Goal: Information Seeking & Learning: Learn about a topic

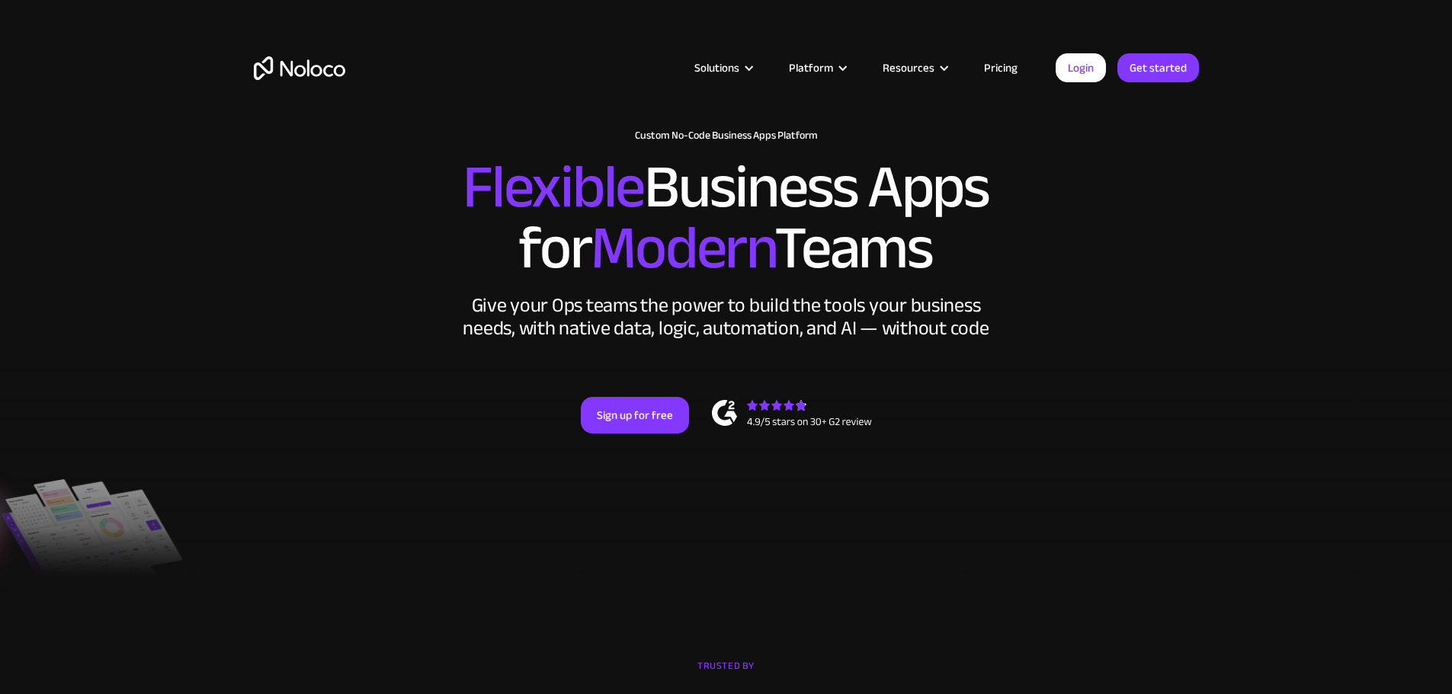
click at [293, 76] on img "home" at bounding box center [299, 68] width 91 height 24
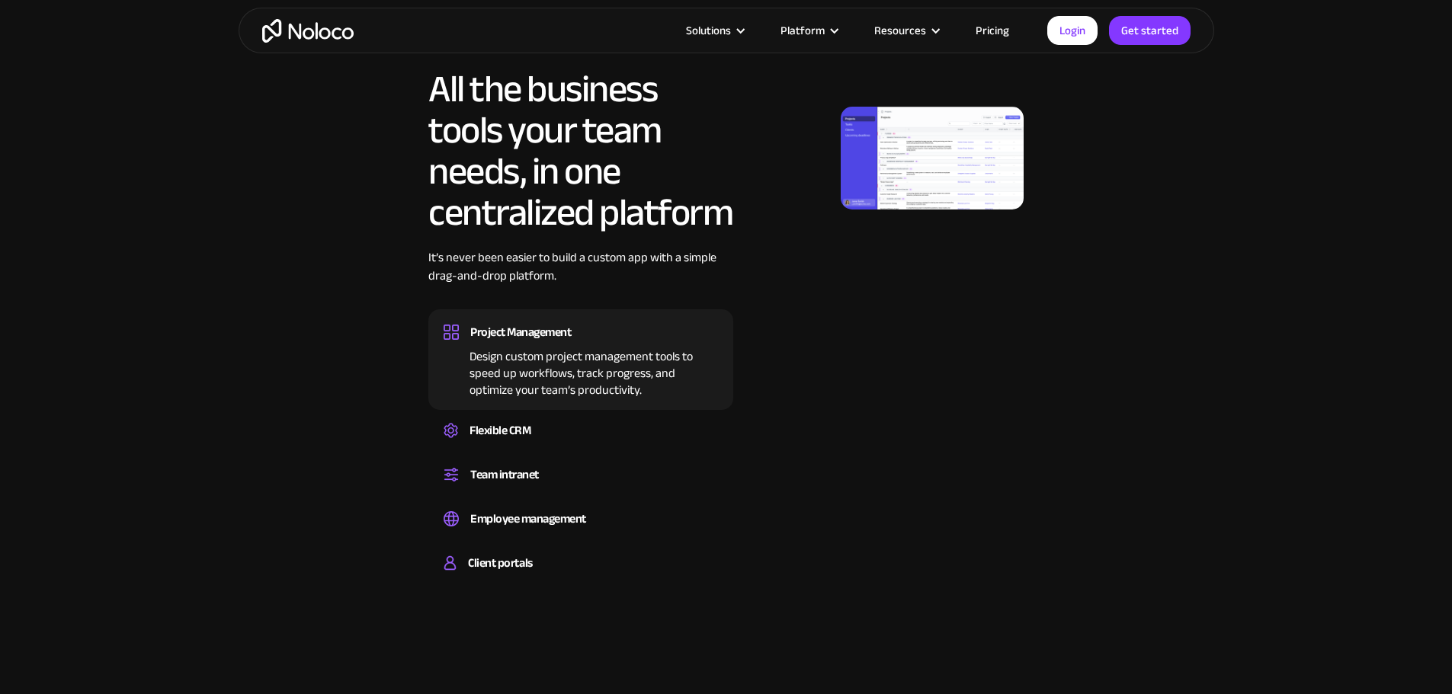
scroll to position [838, 0]
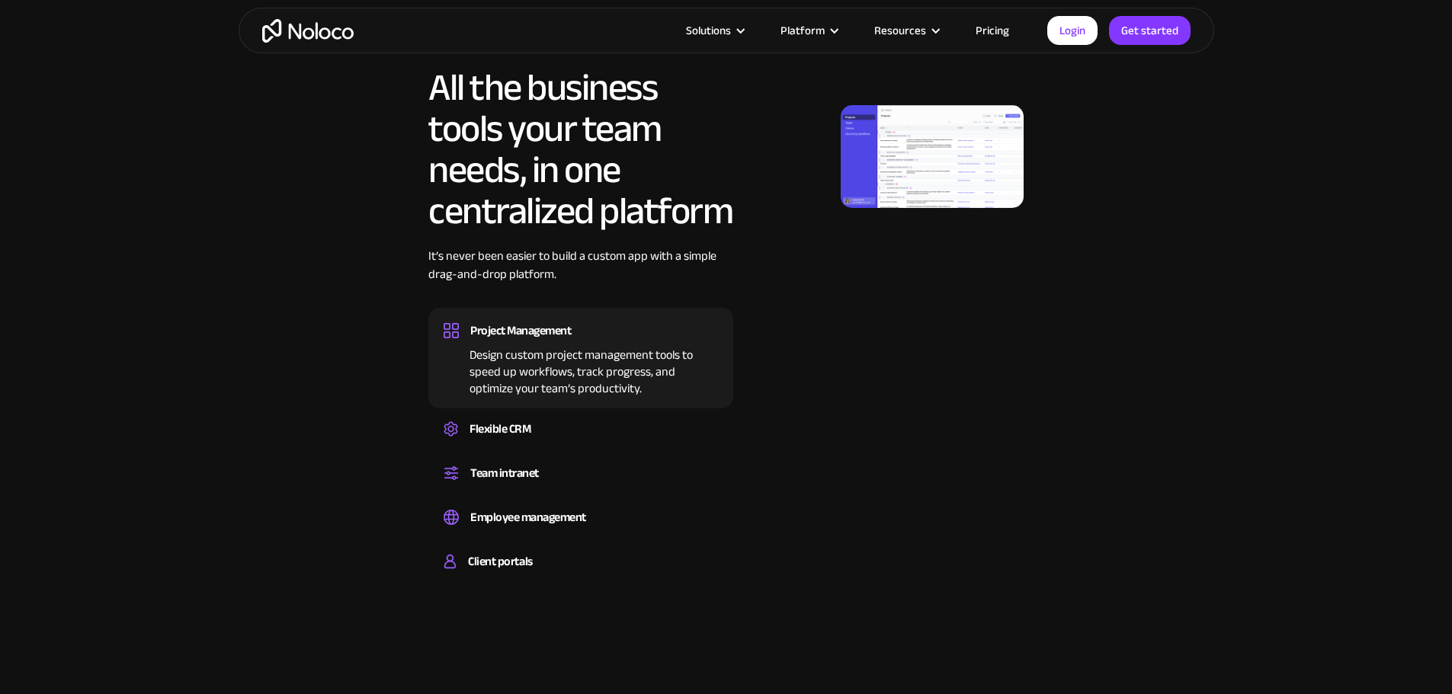
click at [912, 197] on img at bounding box center [932, 156] width 183 height 103
click at [527, 440] on div "Flexible CRM" at bounding box center [499, 429] width 61 height 23
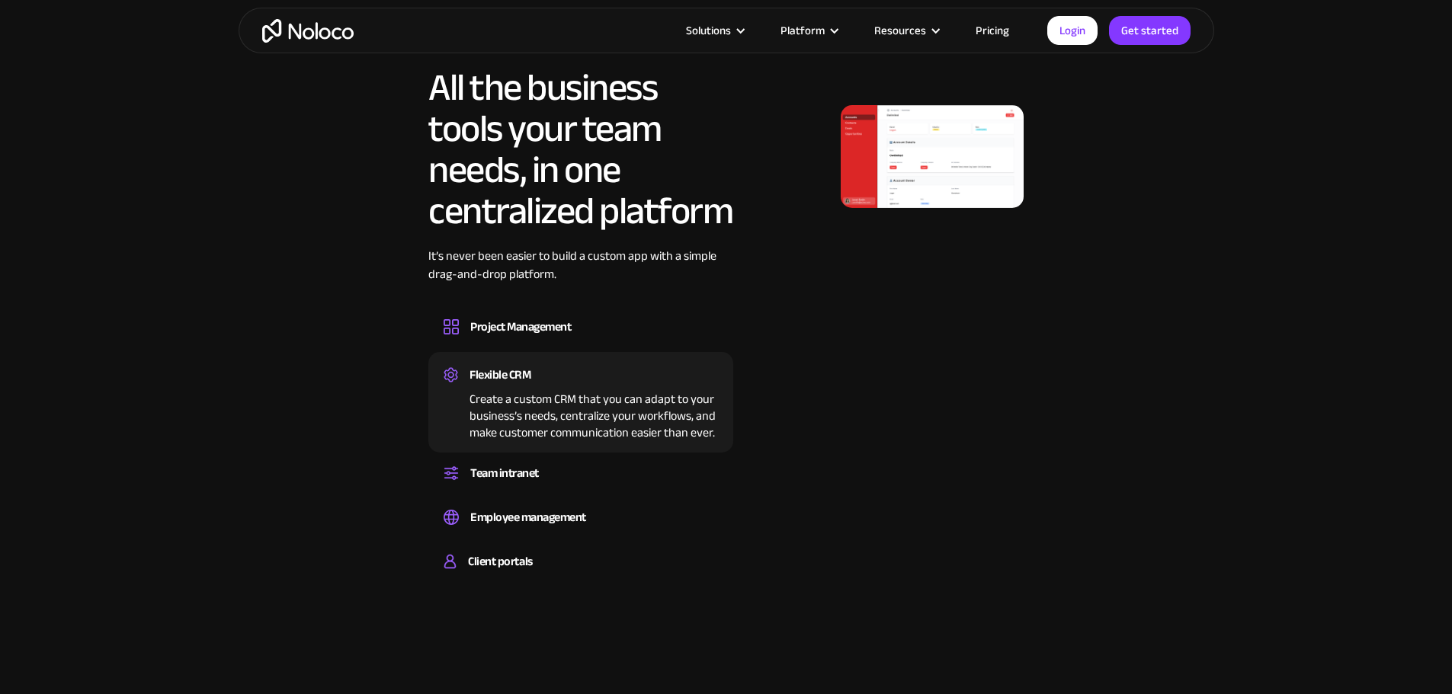
click at [924, 180] on img at bounding box center [932, 156] width 183 height 103
click at [558, 485] on div "Team intranet" at bounding box center [581, 473] width 274 height 23
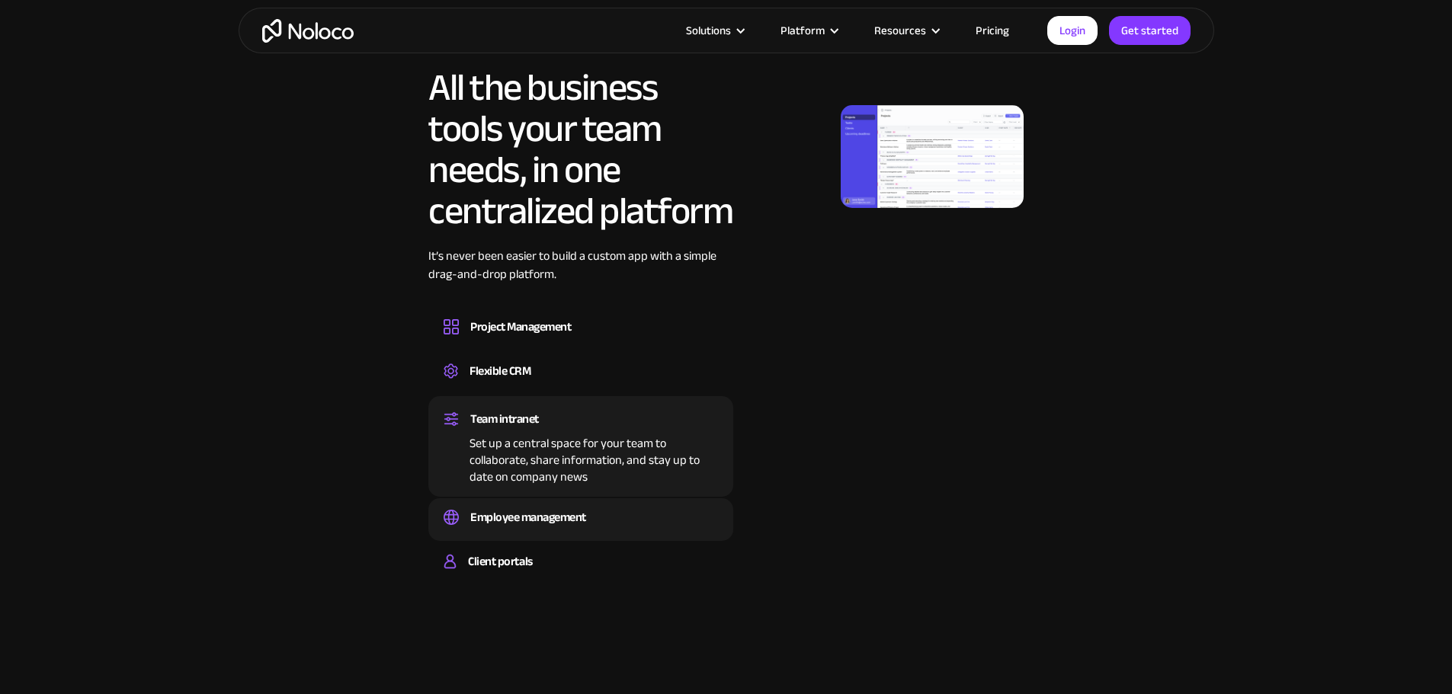
click at [558, 529] on div "Employee management" at bounding box center [528, 517] width 116 height 23
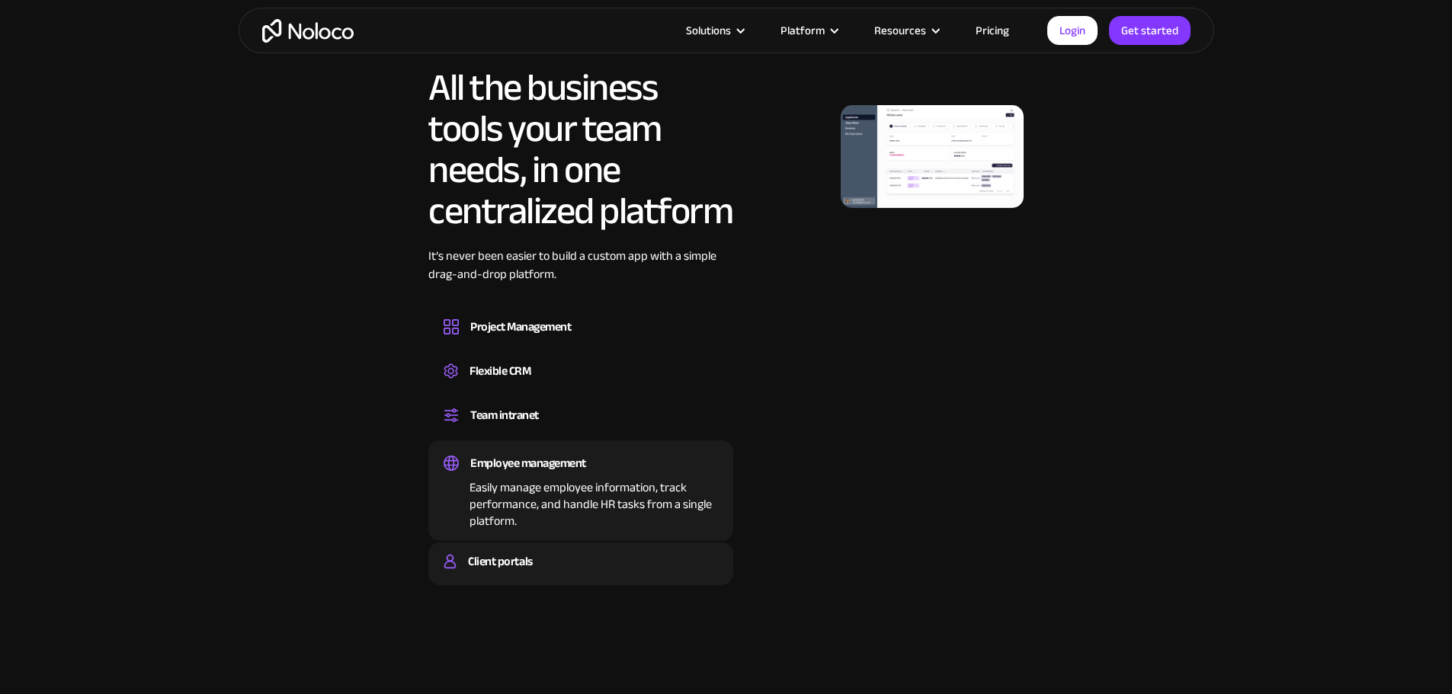
click at [540, 585] on div "Client portals Build a secure, fully-branded, and personalized client portal th…" at bounding box center [580, 564] width 305 height 43
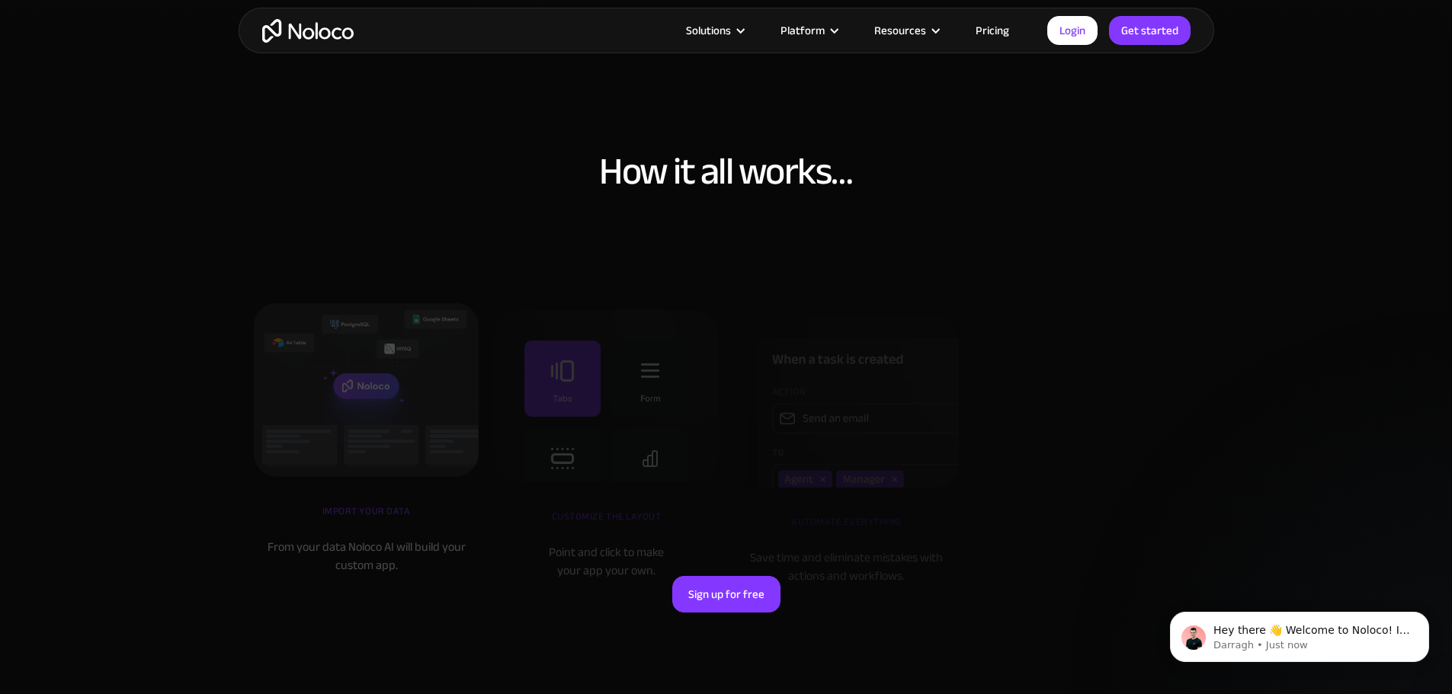
scroll to position [4260, 0]
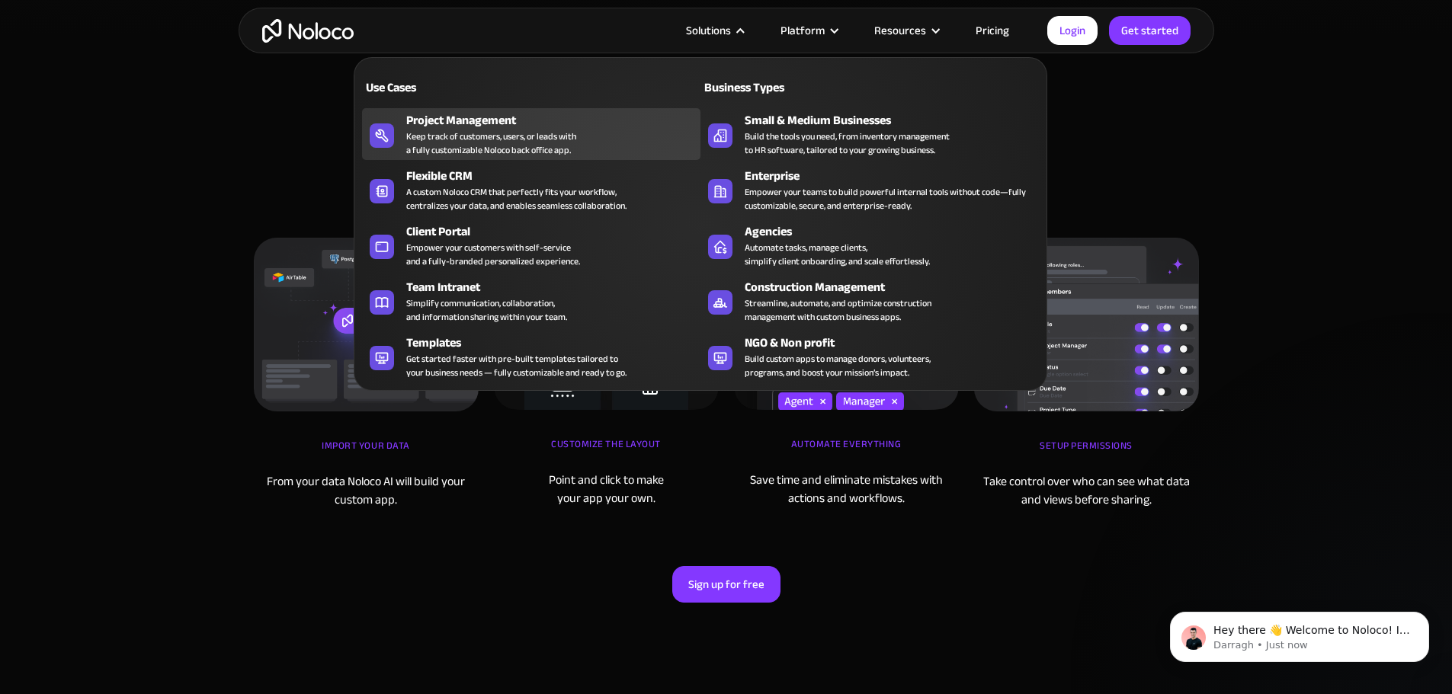
click at [529, 143] on div "Keep track of customers, users, or leads with a fully customizable Noloco back …" at bounding box center [491, 143] width 170 height 27
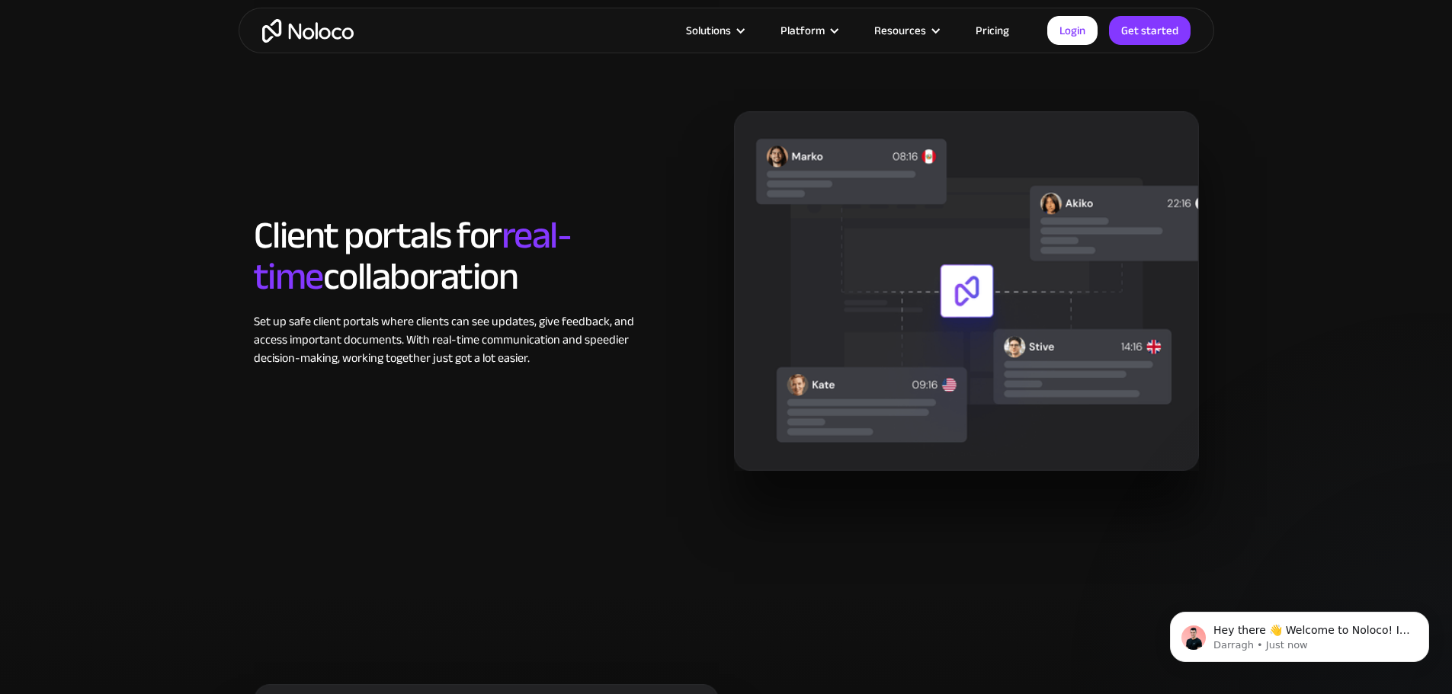
scroll to position [2318, 0]
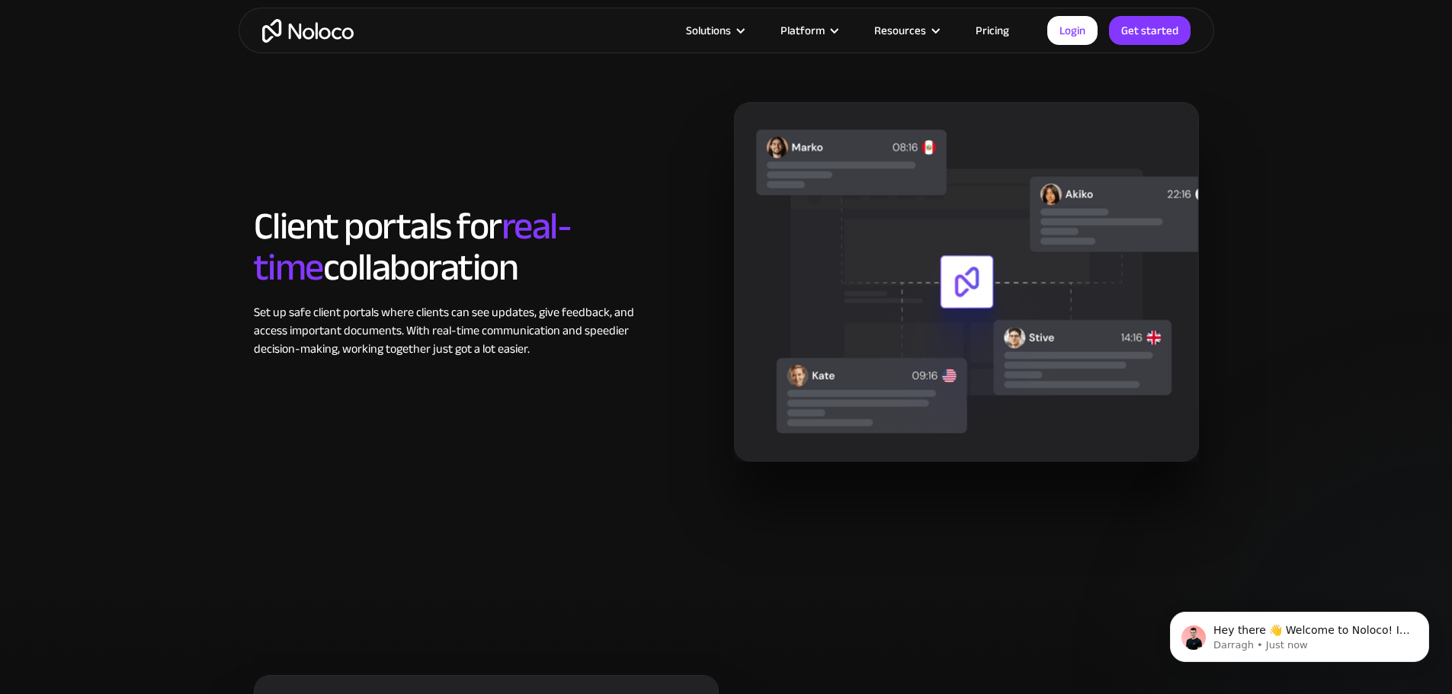
click at [986, 27] on link "Pricing" at bounding box center [992, 31] width 72 height 20
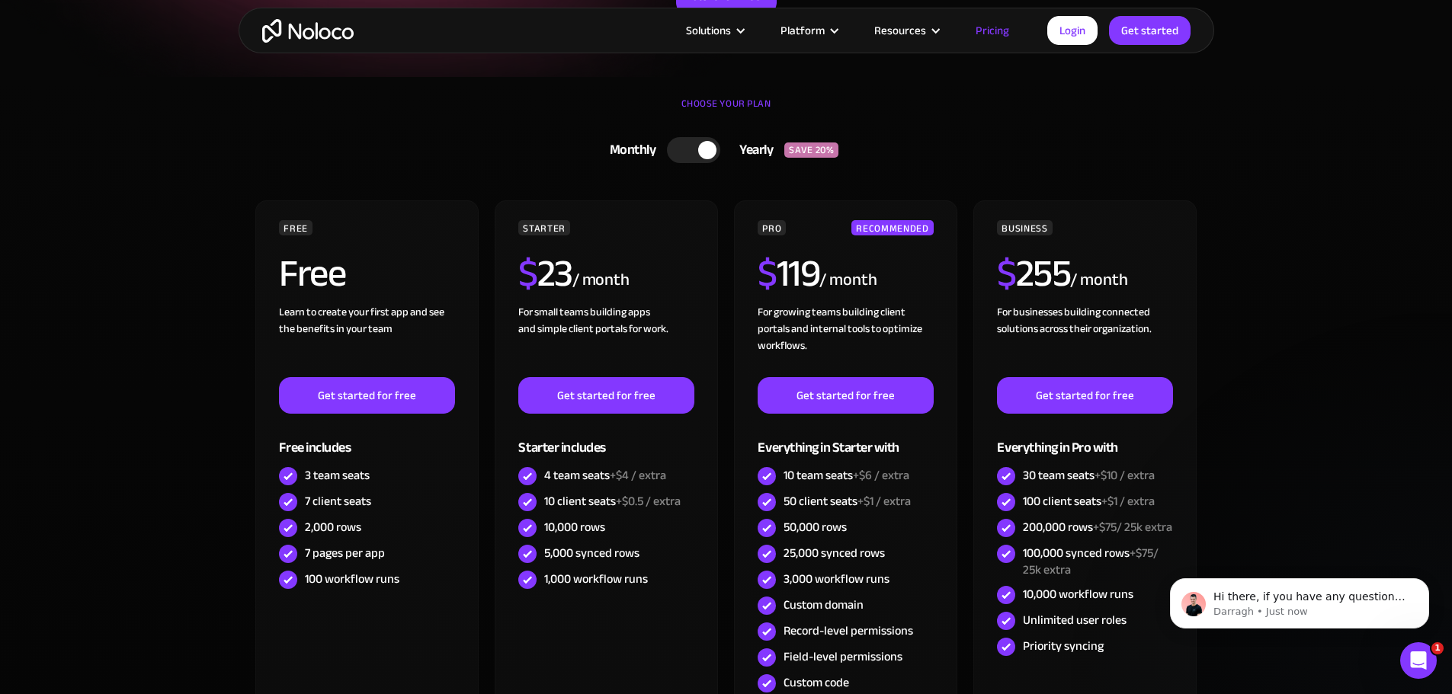
scroll to position [305, 0]
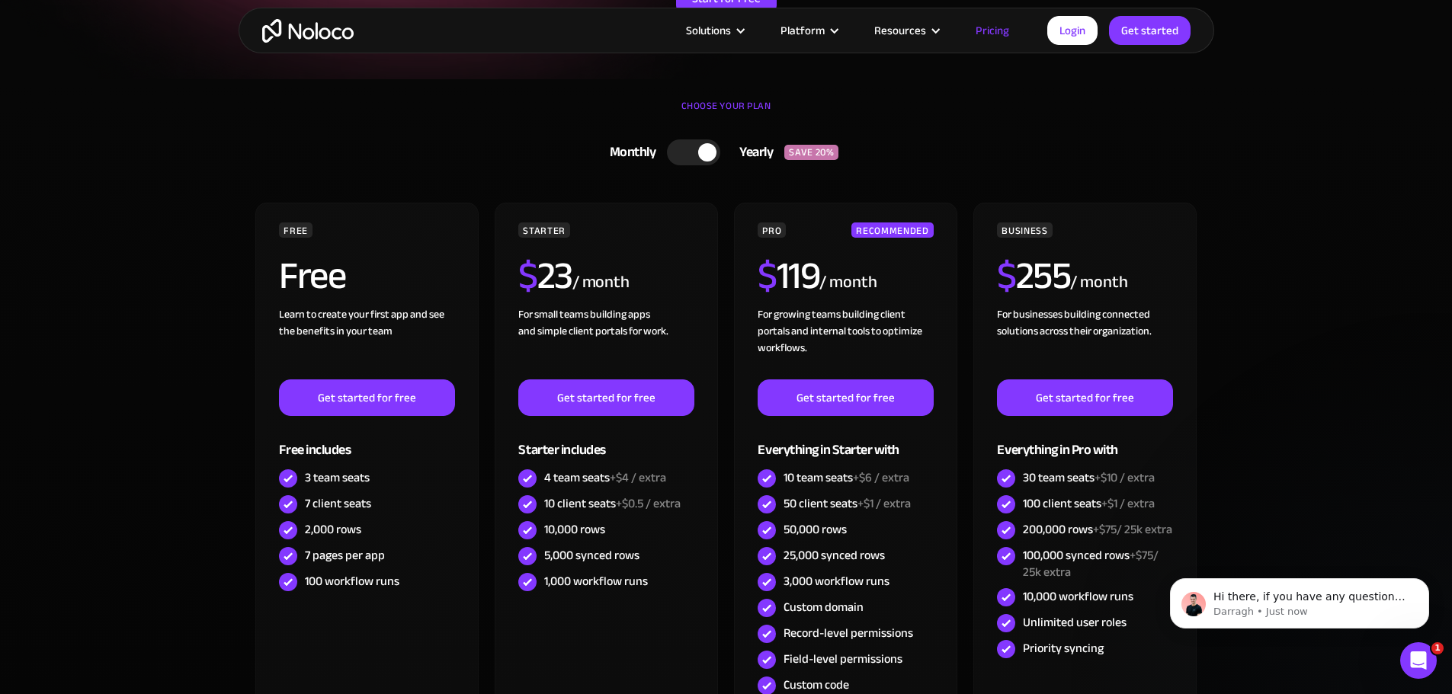
click at [694, 157] on div at bounding box center [693, 152] width 53 height 26
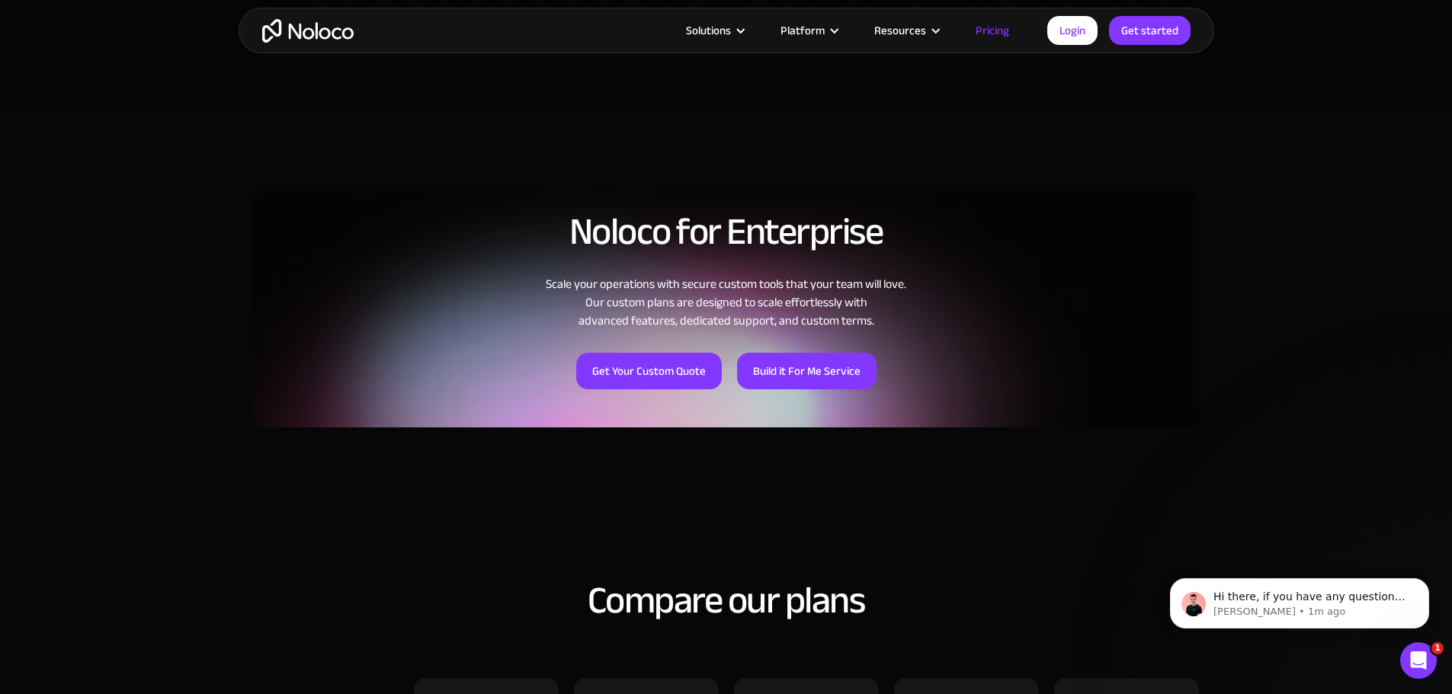
scroll to position [0, 0]
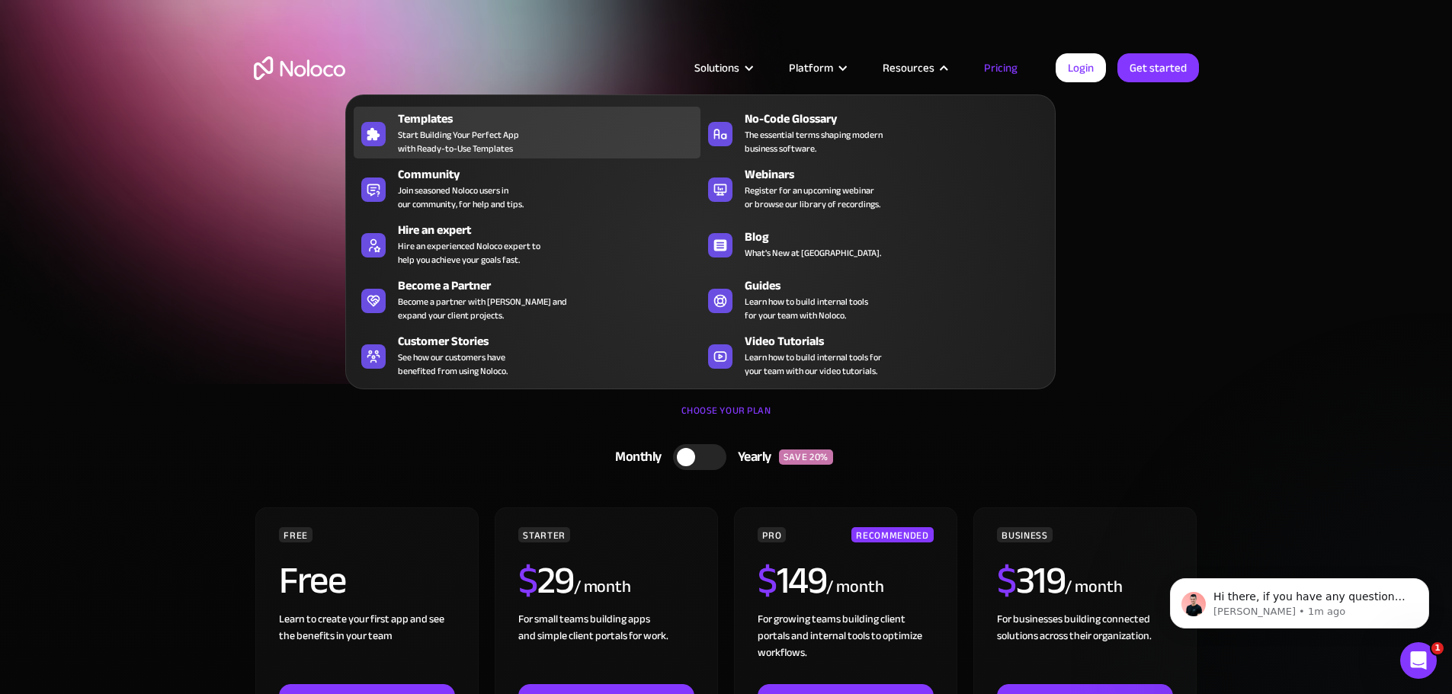
click at [527, 155] on div "Templates Start Building Your Perfect App with Ready-to-Use Templates" at bounding box center [545, 133] width 295 height 46
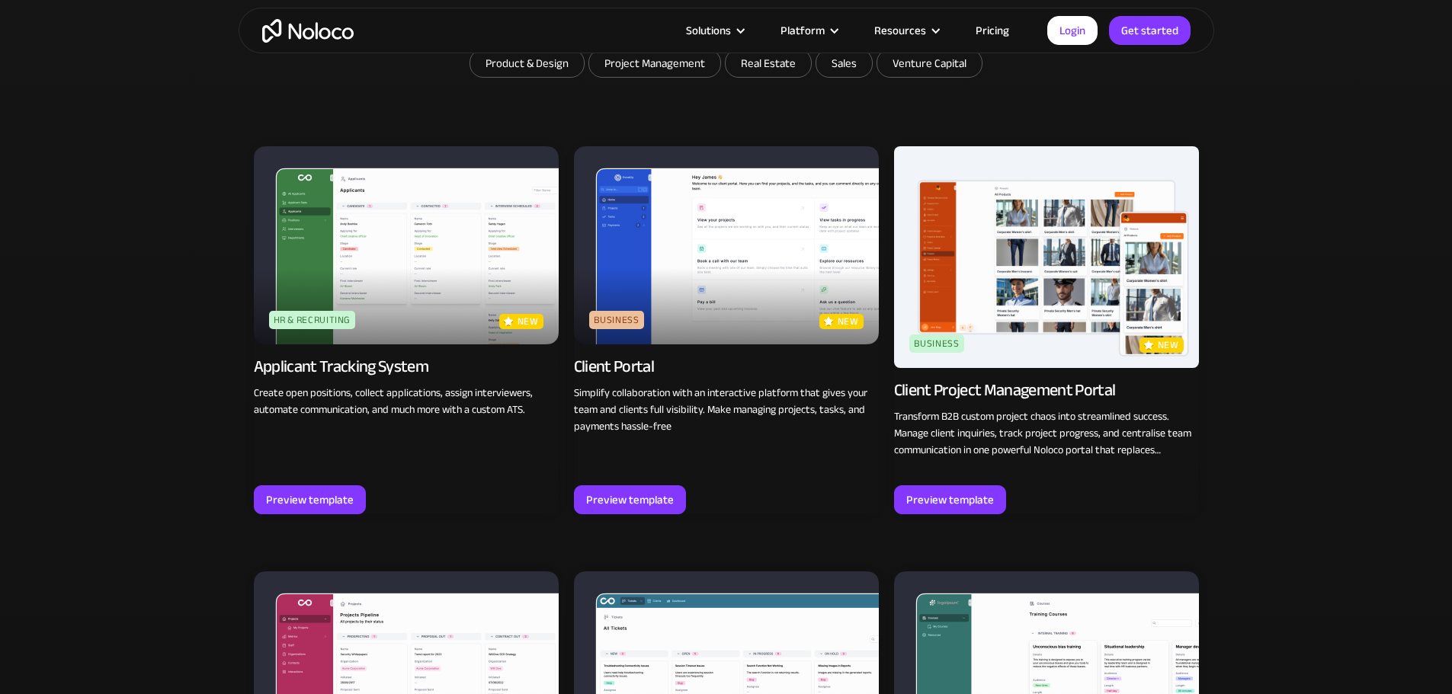
scroll to position [1067, 0]
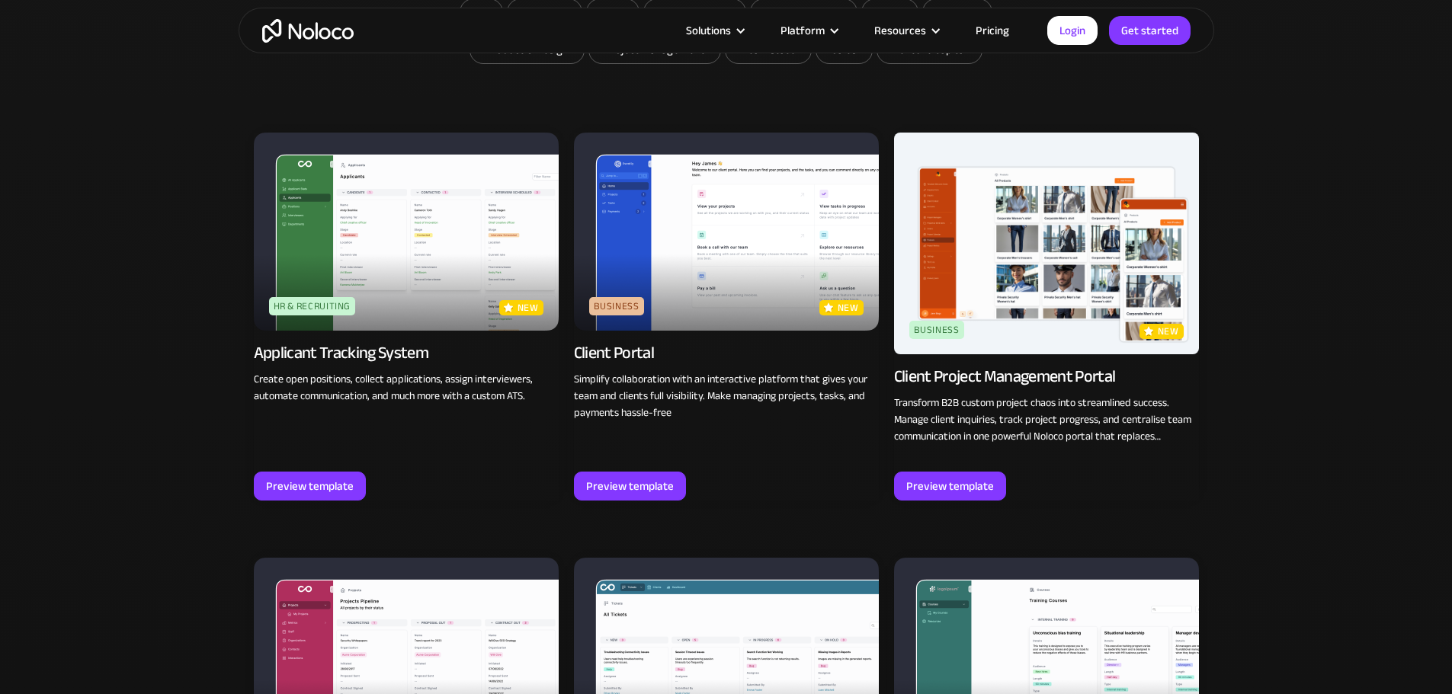
click at [756, 242] on img at bounding box center [726, 232] width 305 height 198
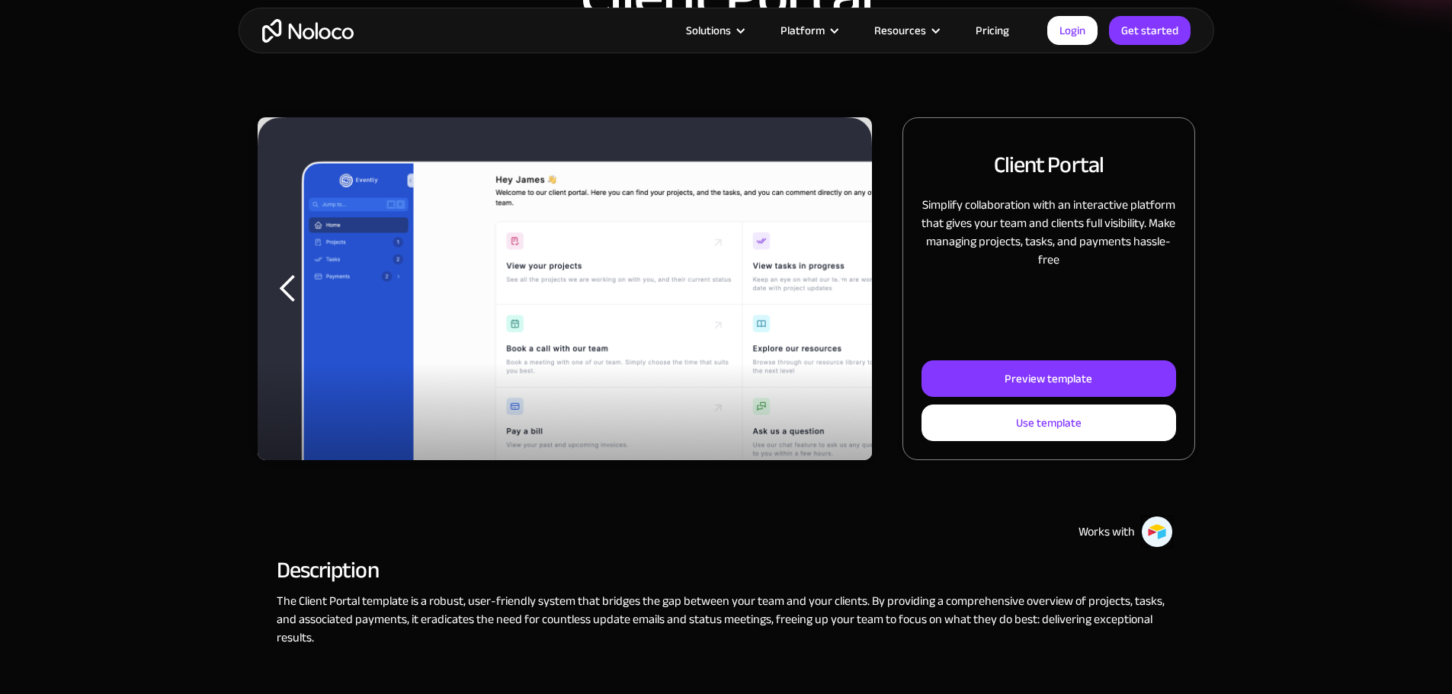
scroll to position [152, 0]
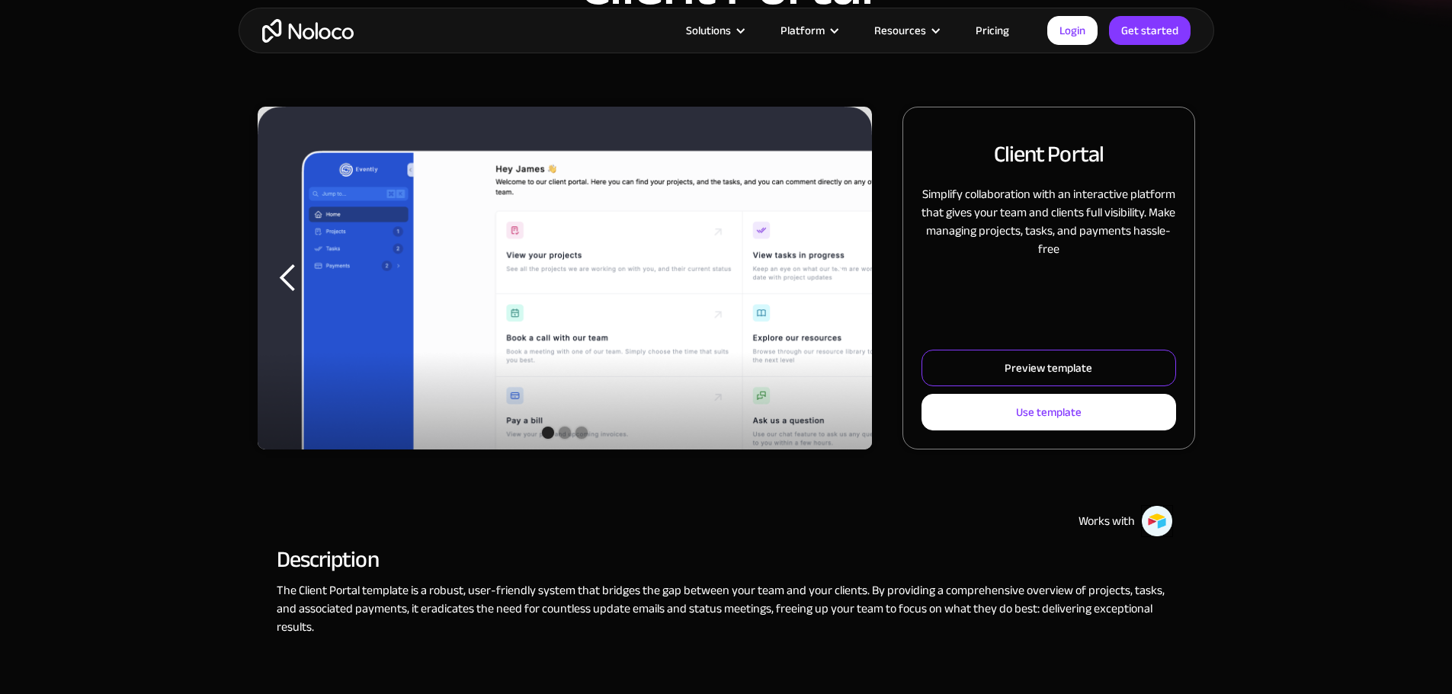
click at [1045, 378] on div "Preview template" at bounding box center [1048, 368] width 88 height 20
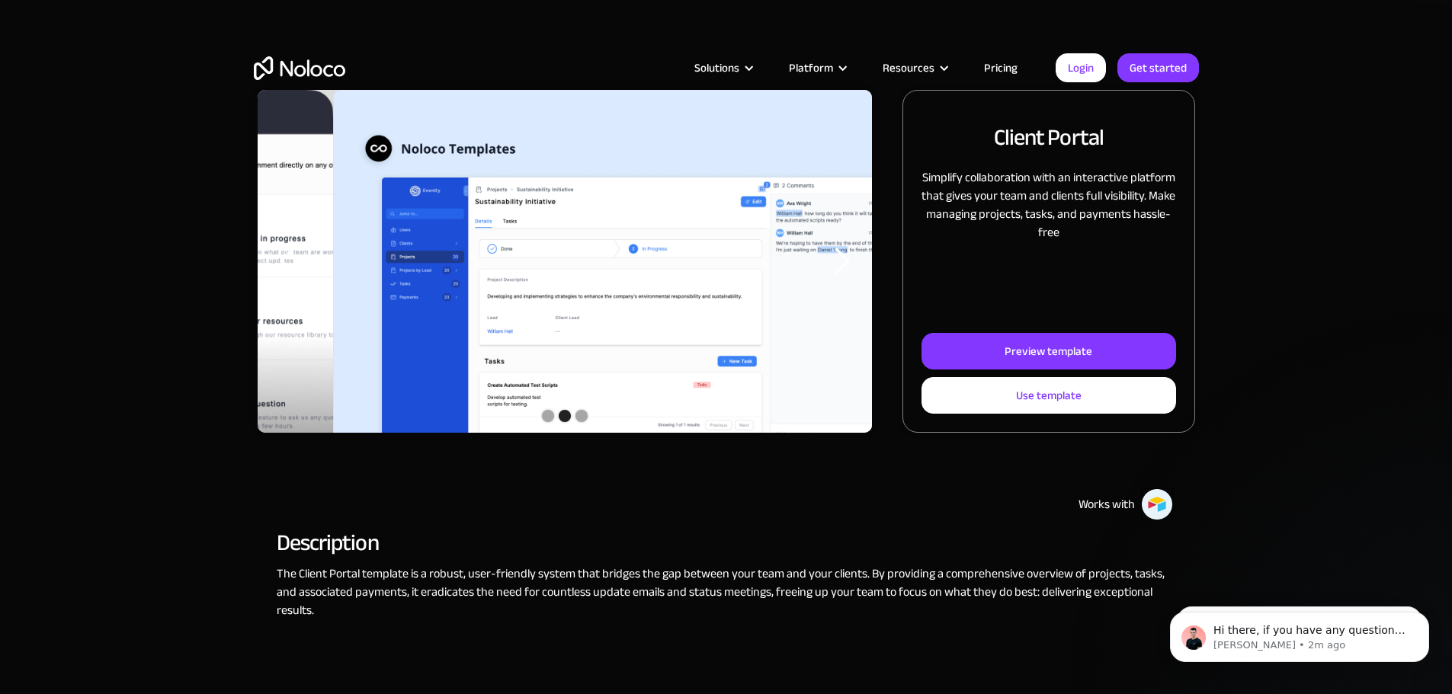
scroll to position [610, 0]
